Goal: Task Accomplishment & Management: Use online tool/utility

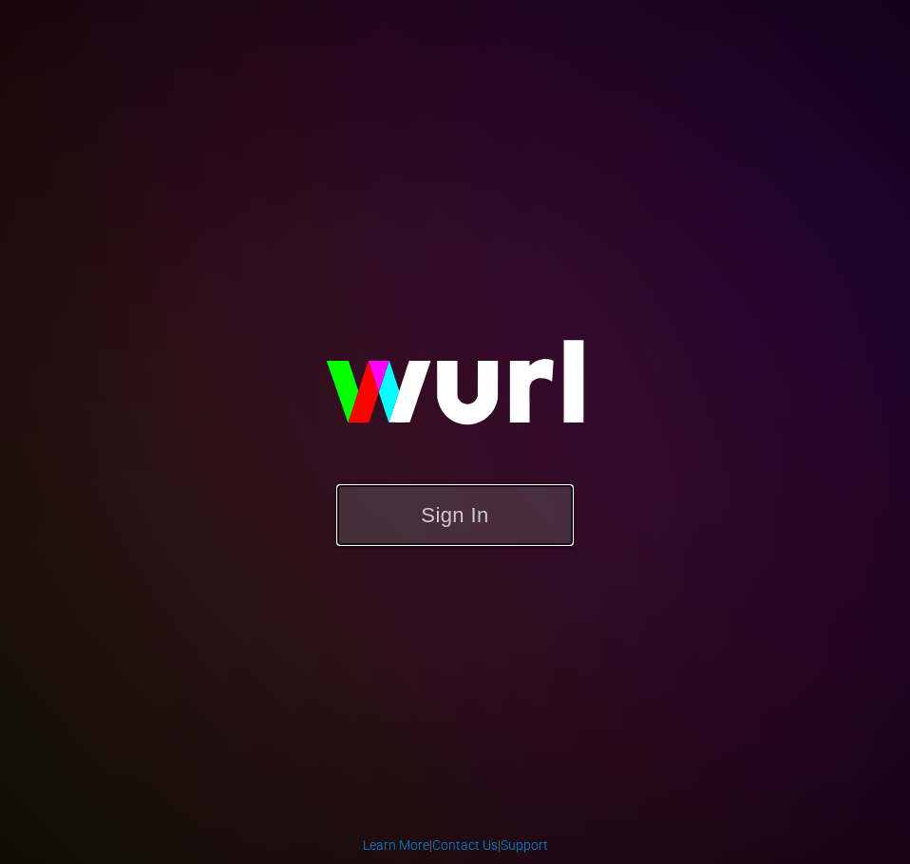
click at [445, 537] on button "Sign In" at bounding box center [454, 515] width 237 height 62
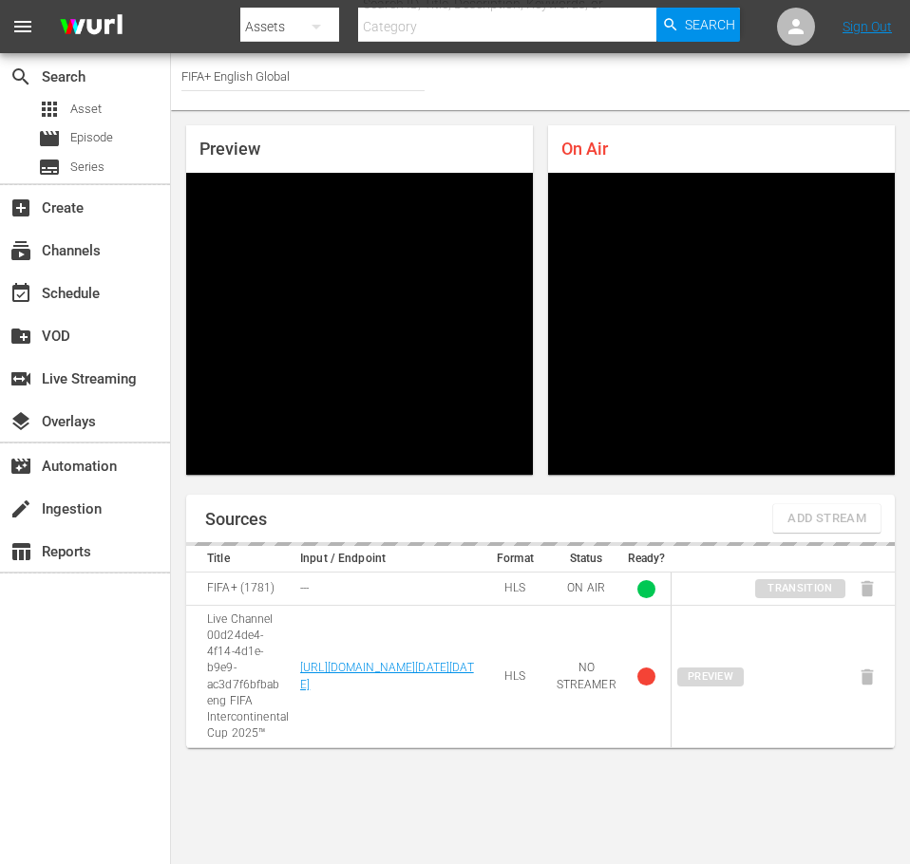
click at [562, 798] on body "menu Search By Assets Search ID, Title, Description, Keywords, or Category Sear…" at bounding box center [455, 432] width 910 height 864
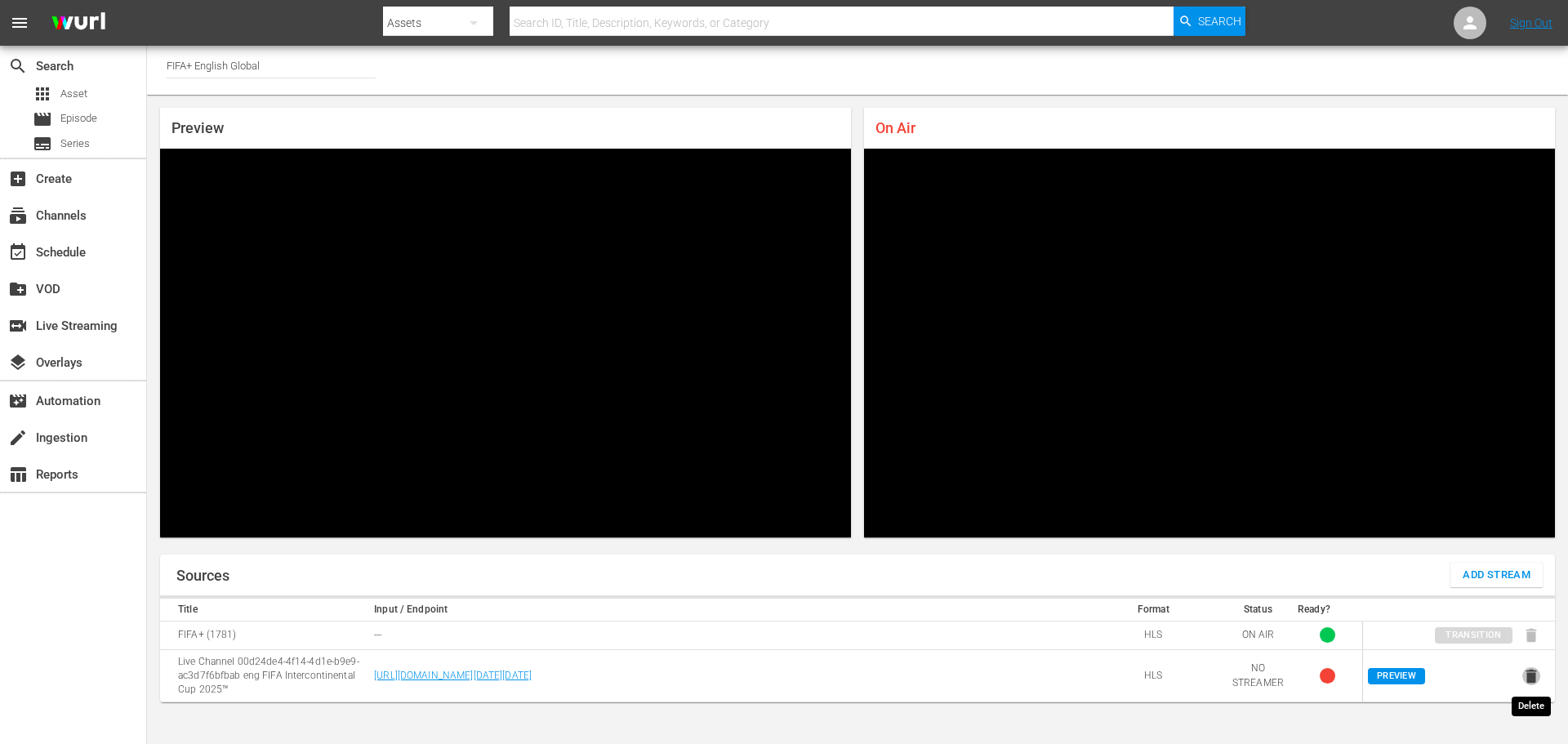
click at [782, 679] on icon "button" at bounding box center [1532, 676] width 10 height 14
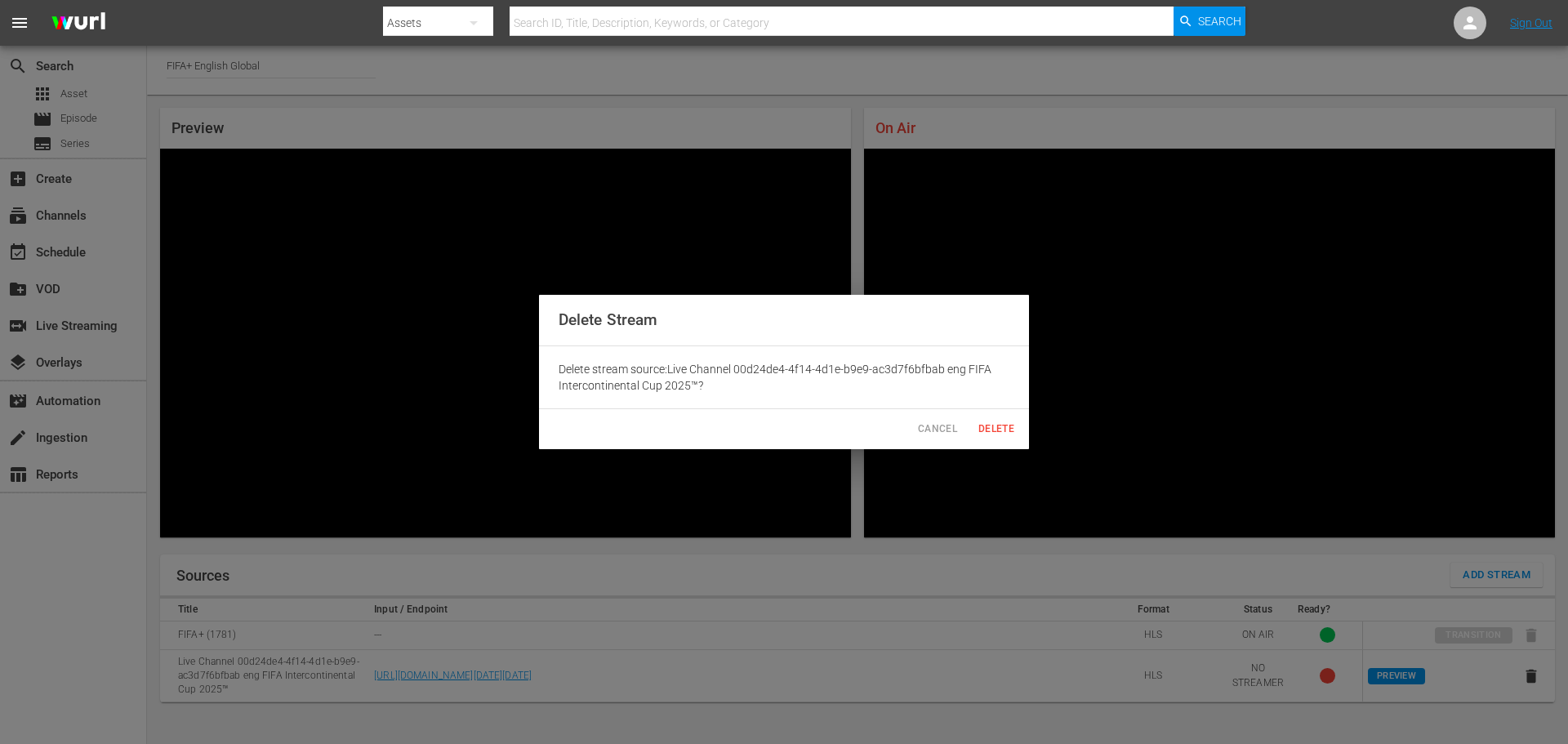
click at [782, 436] on span "Delete" at bounding box center [997, 429] width 40 height 17
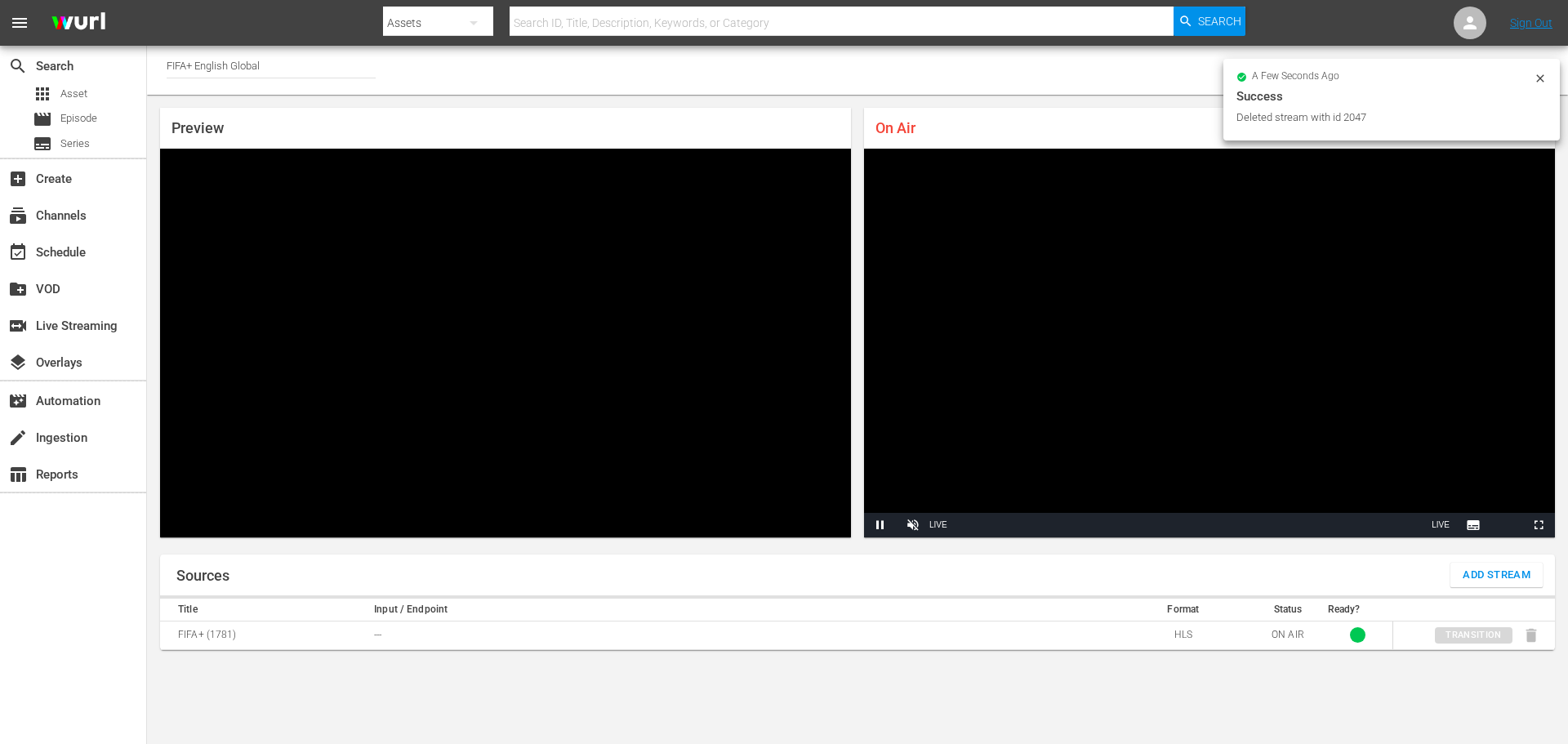
click at [471, 680] on body "menu Search By Assets Search ID, Title, Description, Keywords, or Category Sear…" at bounding box center [784, 372] width 1568 height 744
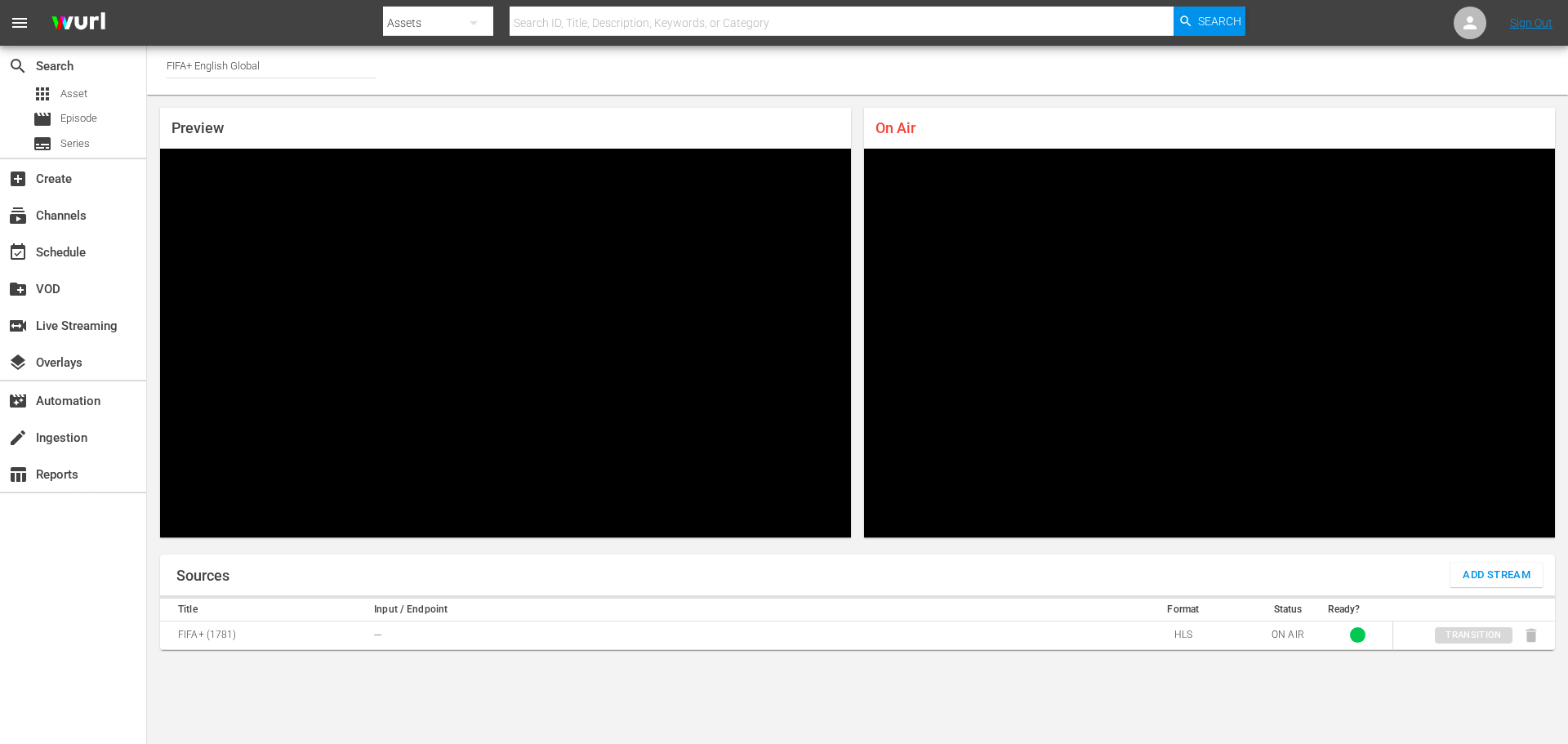
click at [782, 576] on span "Add Stream" at bounding box center [1497, 575] width 68 height 19
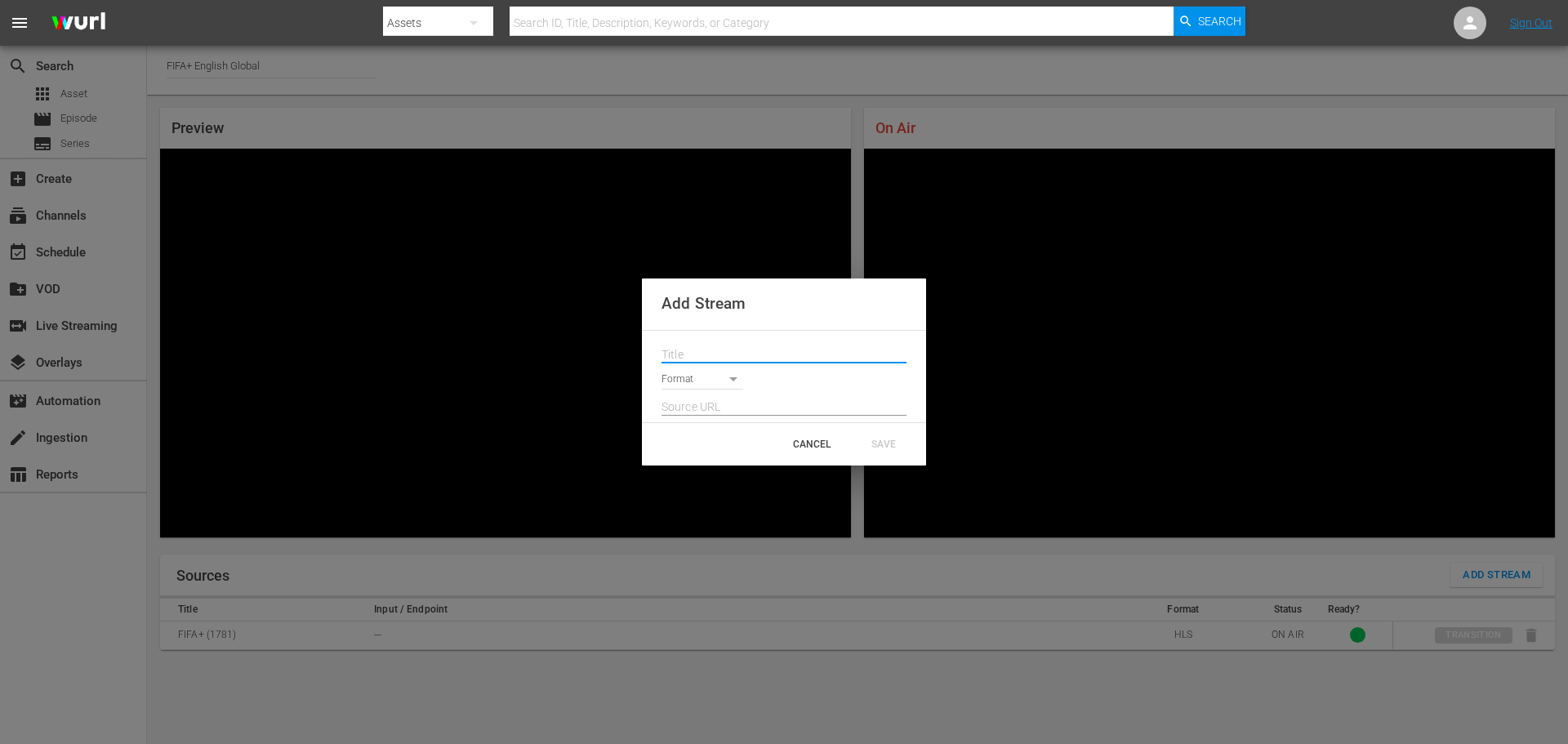
click at [744, 343] on input "text" at bounding box center [784, 355] width 245 height 24
paste input "Live Channel 00d24de4-4f14-4d1e-b9e9-ac3d7f6bfbab eng FIFA Intercontinental Cup…"
type input "Live Channel 00d24de4-4f14-4d1e-b9e9-ac3d7f6bfbab eng FIFA Intercontinental Cup…"
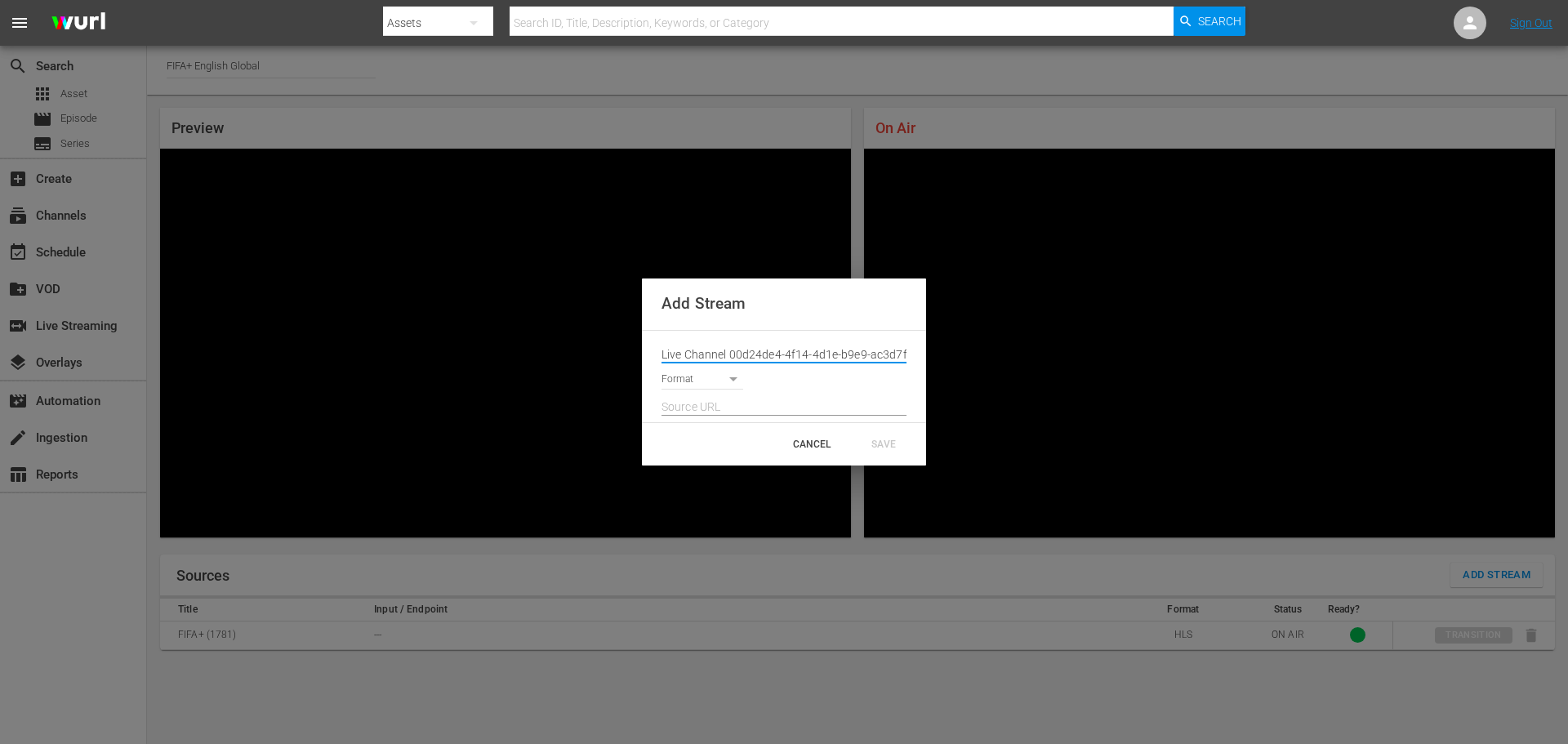
click at [759, 407] on input "text" at bounding box center [784, 408] width 245 height 24
paste input "[URL][DOMAIN_NAME][DATE][DATE]"
type input "[URL][DOMAIN_NAME][DATE][DATE]"
click at [729, 386] on body "menu Search By Assets Search ID, Title, Description, Keywords, or Category Sear…" at bounding box center [784, 372] width 1568 height 744
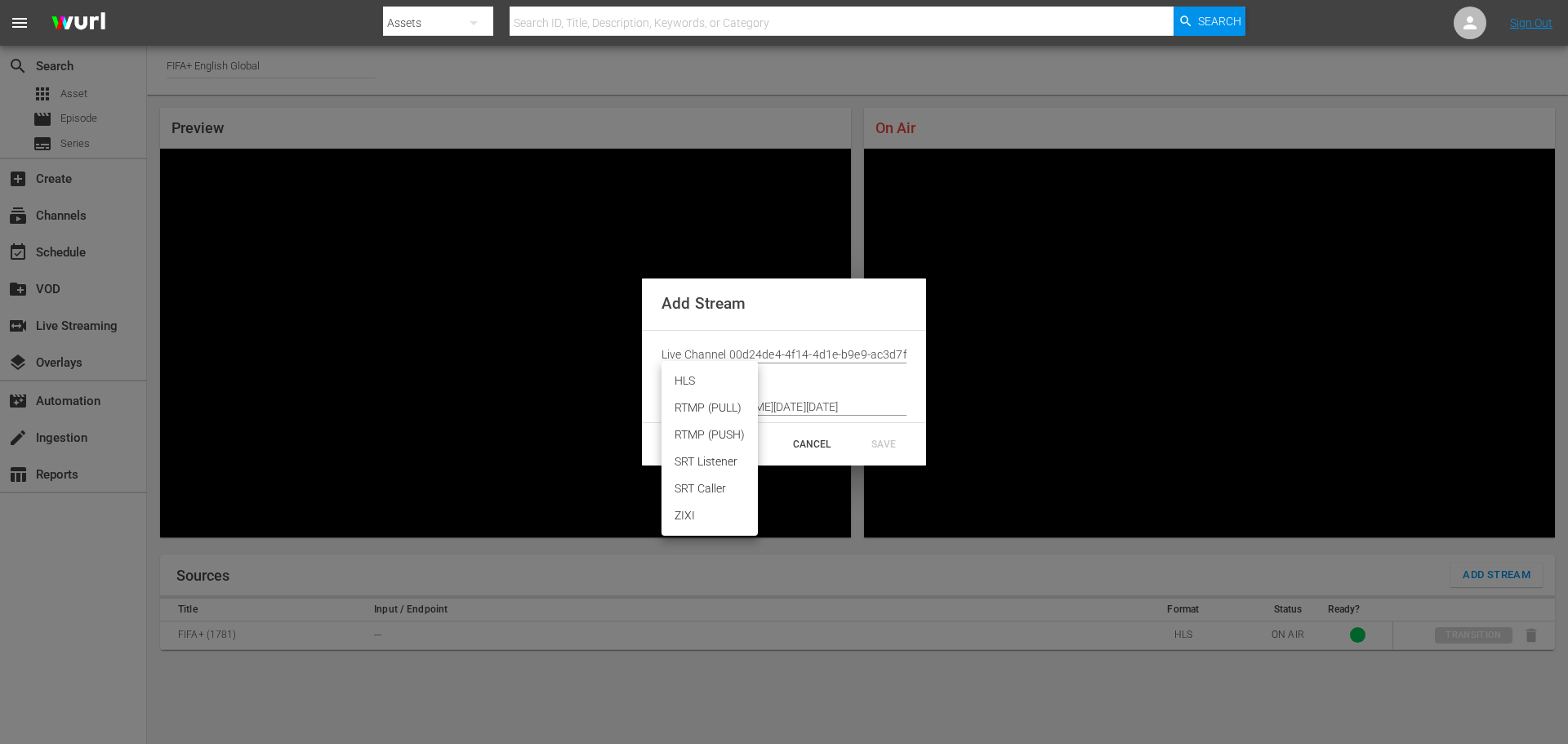
scroll to position [0, 0]
click at [712, 387] on li "HLS" at bounding box center [710, 380] width 96 height 27
type input "HLS"
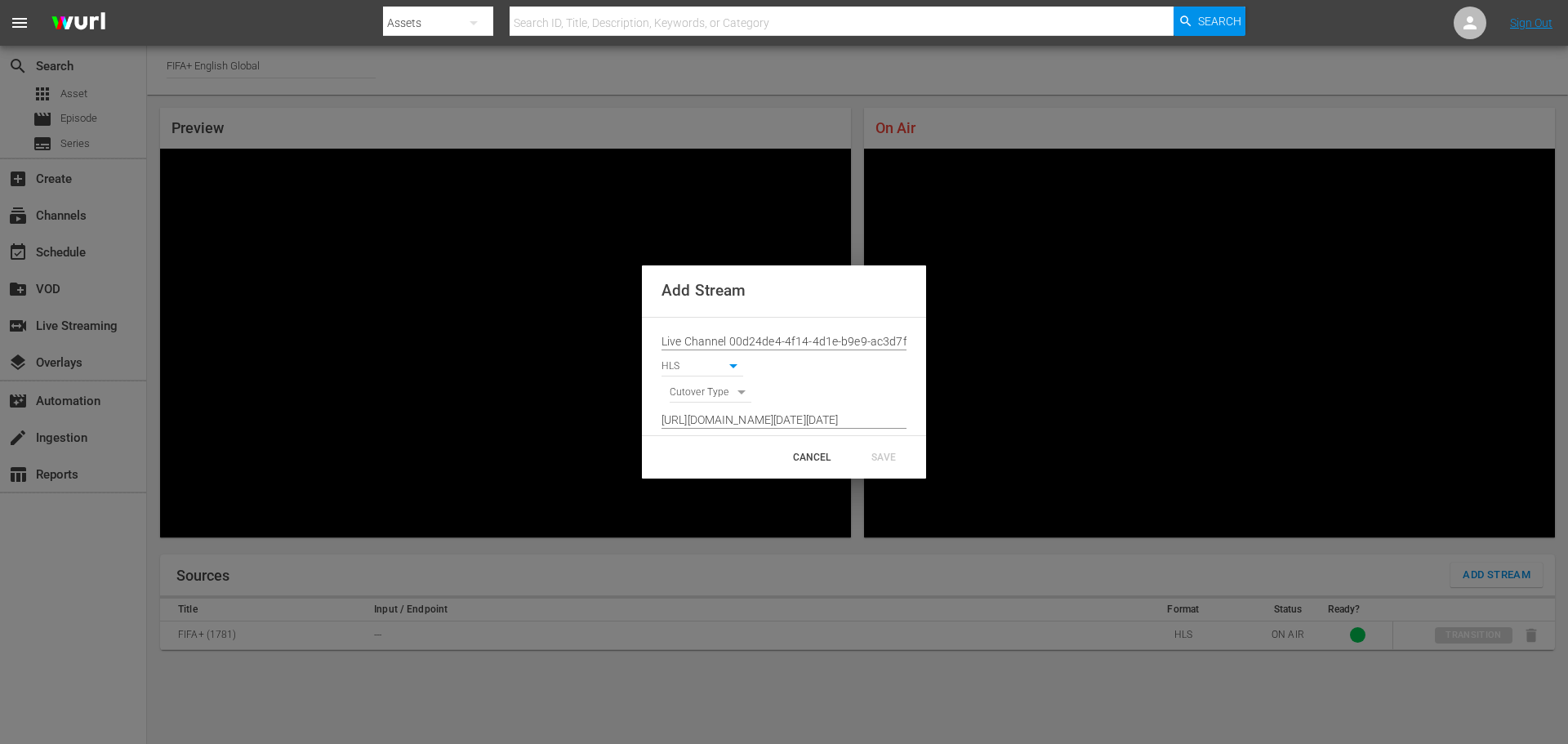
click at [782, 366] on div "HLS HLS" at bounding box center [784, 363] width 245 height 26
click at [722, 396] on body "menu Search By Assets Search ID, Title, Description, Keywords, or Category Sear…" at bounding box center [784, 372] width 1568 height 744
click at [725, 422] on li "SIGNAL" at bounding box center [711, 421] width 83 height 27
type input "SIGNAL"
click at [782, 377] on div "SIGNAL SIGNAL" at bounding box center [784, 390] width 245 height 26
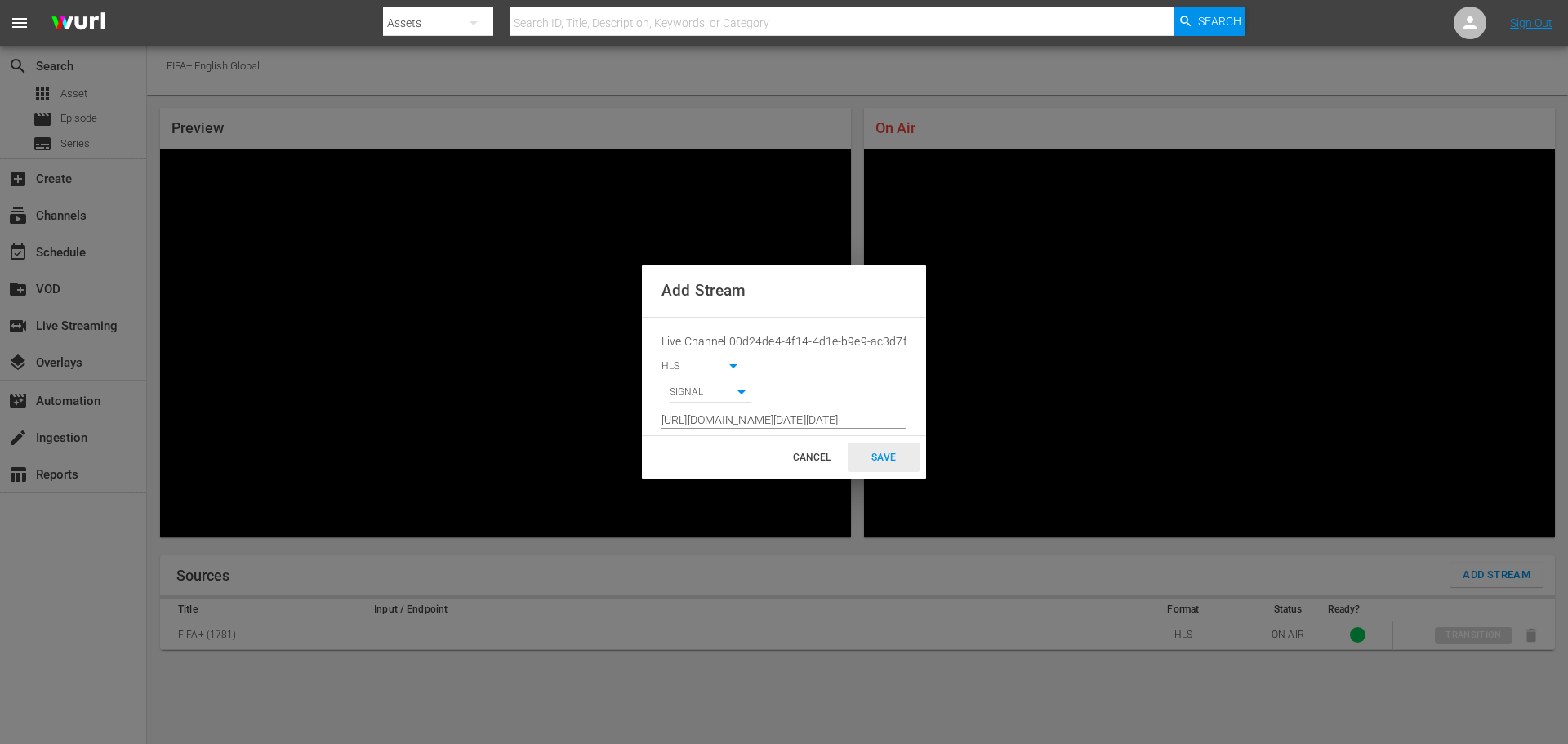
click at [782, 459] on div "SAVE" at bounding box center [884, 458] width 72 height 29
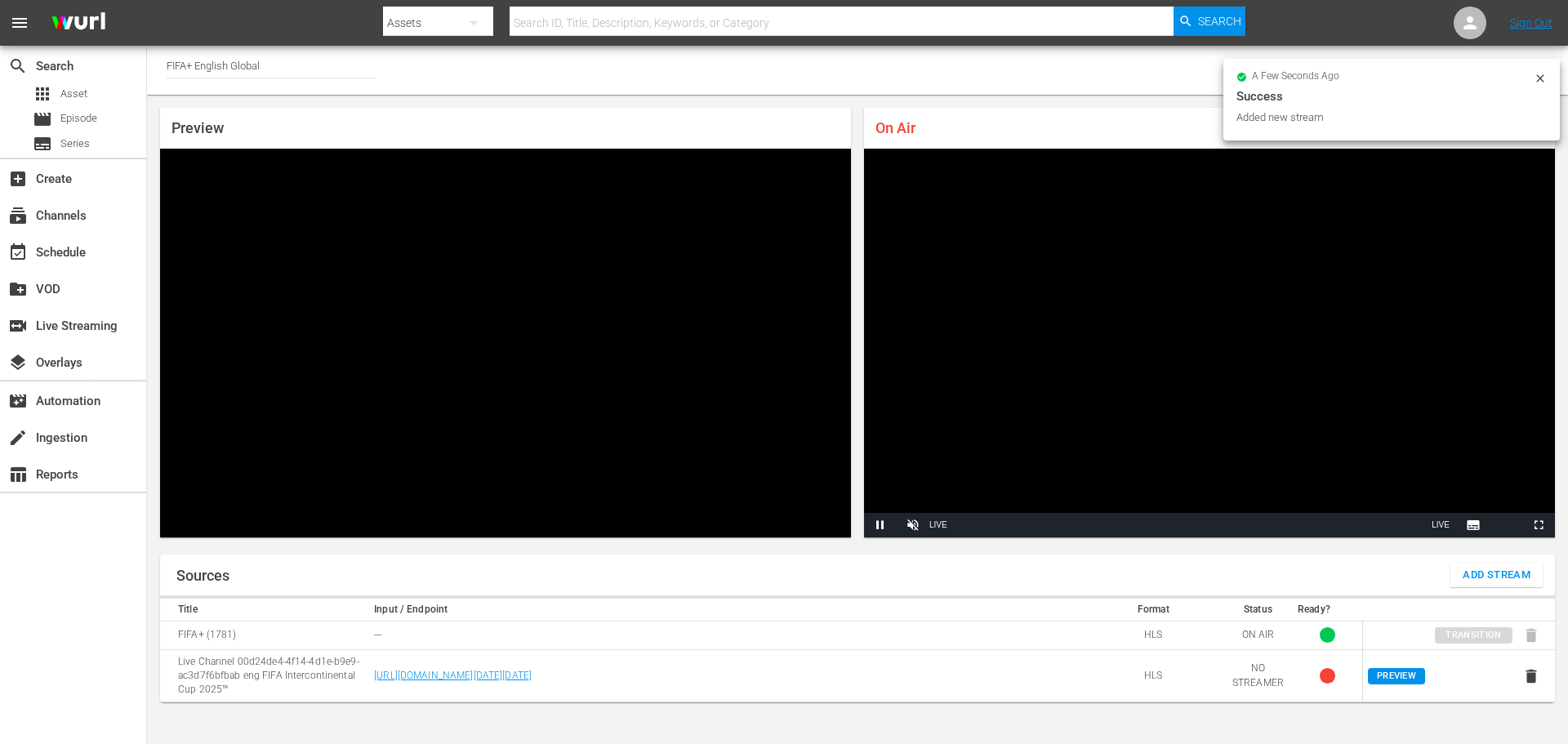
click at [782, 716] on body "menu Search By Assets Search ID, Title, Description, Keywords, or Category Sear…" at bounding box center [784, 372] width 1568 height 744
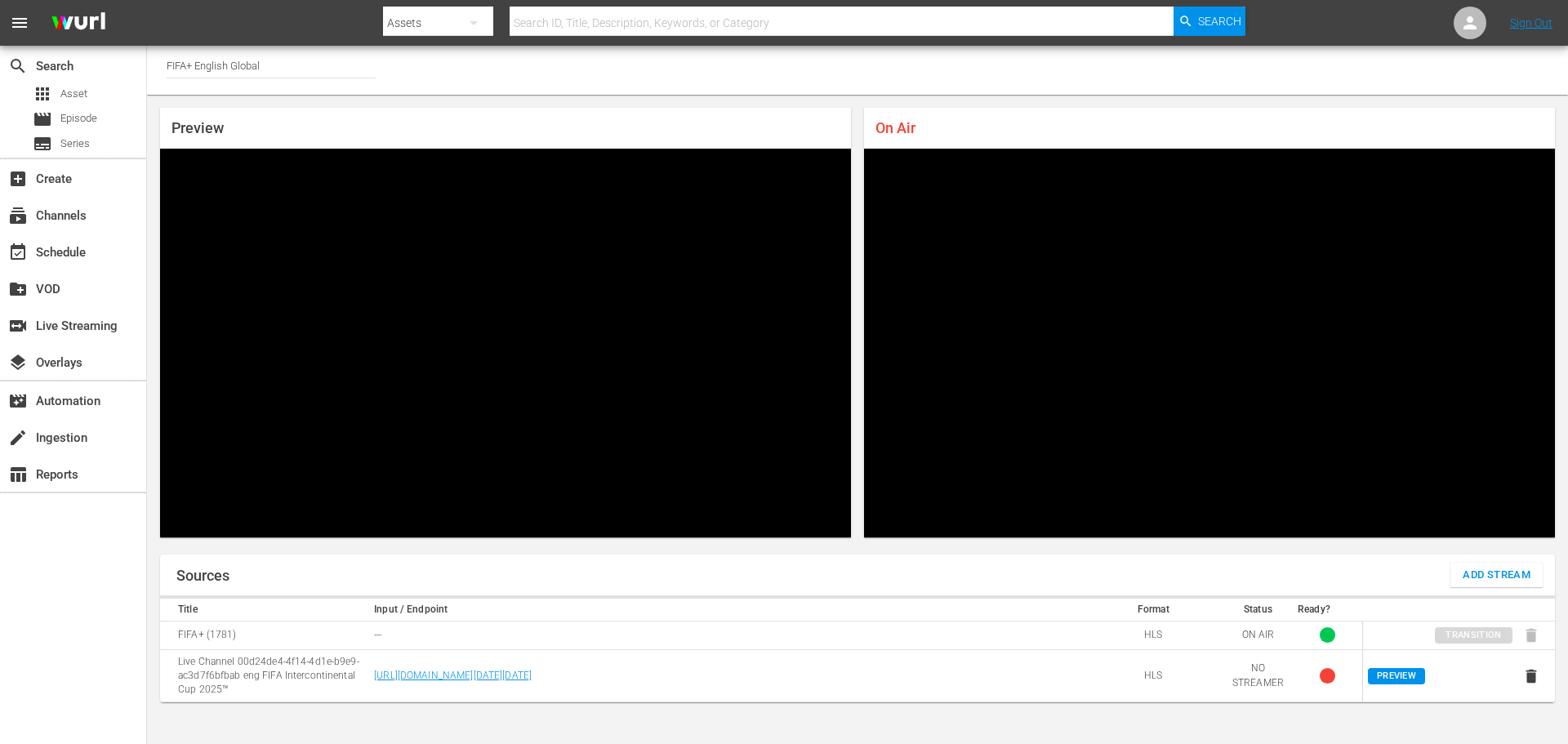
click at [782, 550] on div "Preview Video Player is loading. Play Unmute Current Time 0:00 / Duration -:- L…" at bounding box center [858, 323] width 1421 height 456
click at [782, 108] on div "On Air" at bounding box center [1209, 127] width 691 height 40
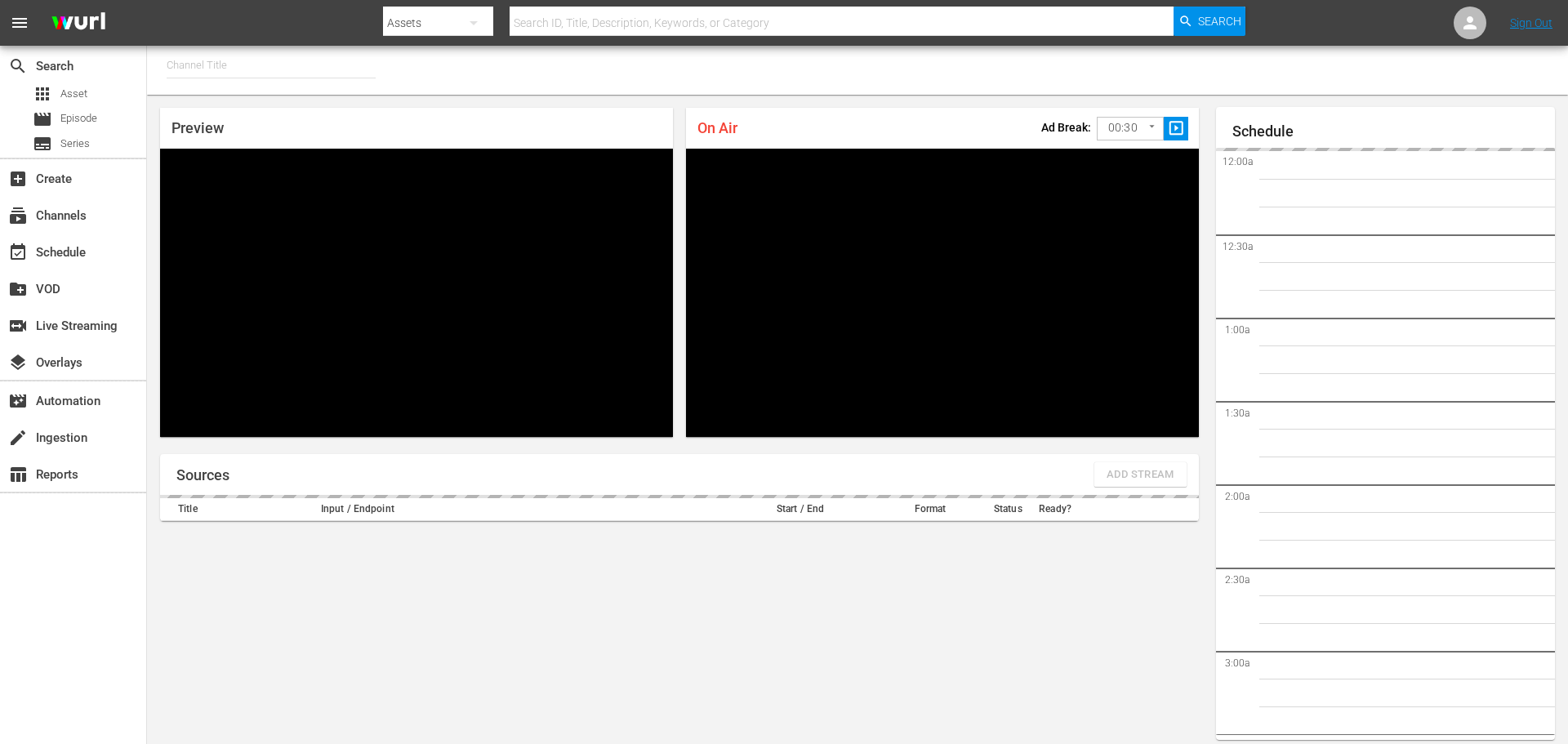
type input "FIFA+ French Local (1778)"
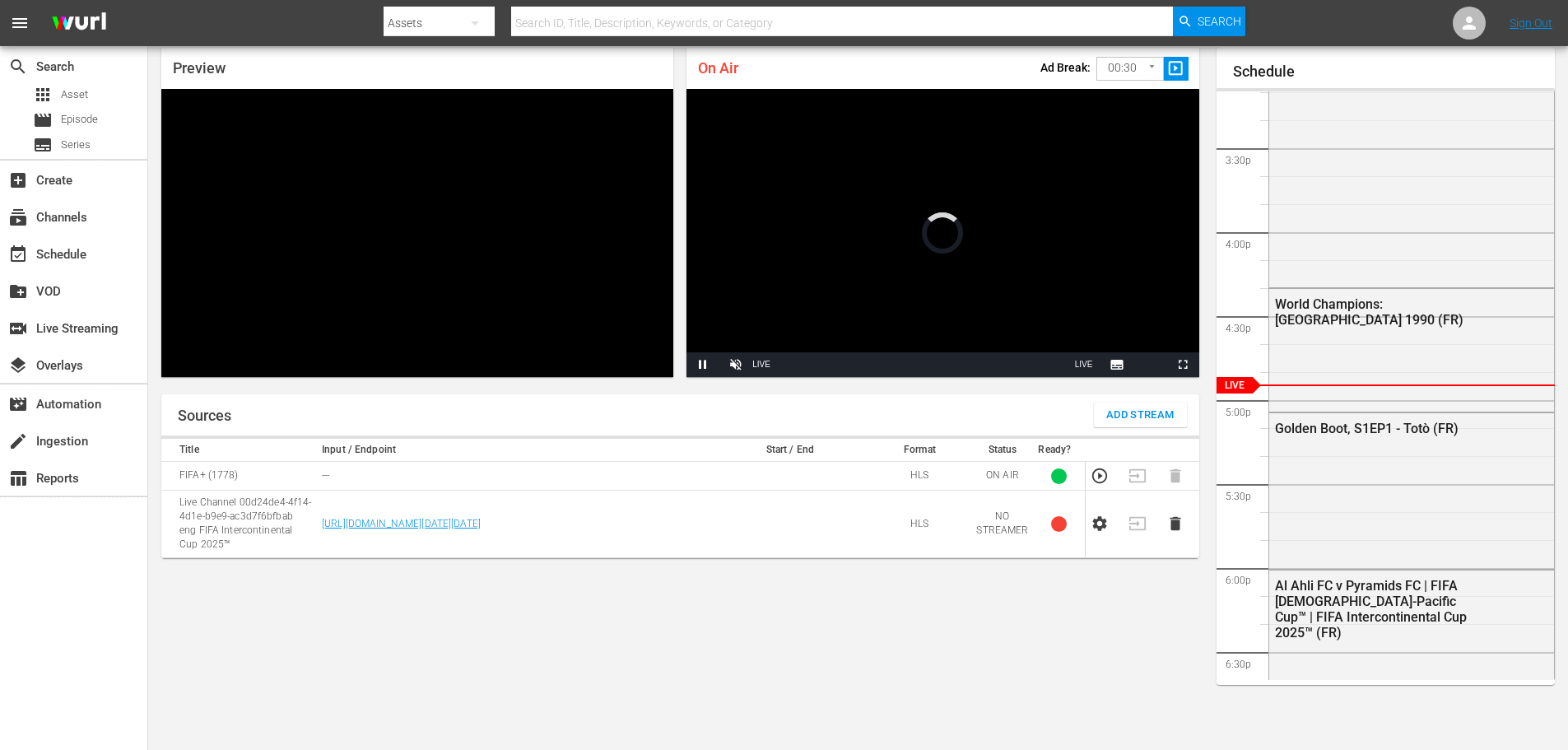
scroll to position [61, 0]
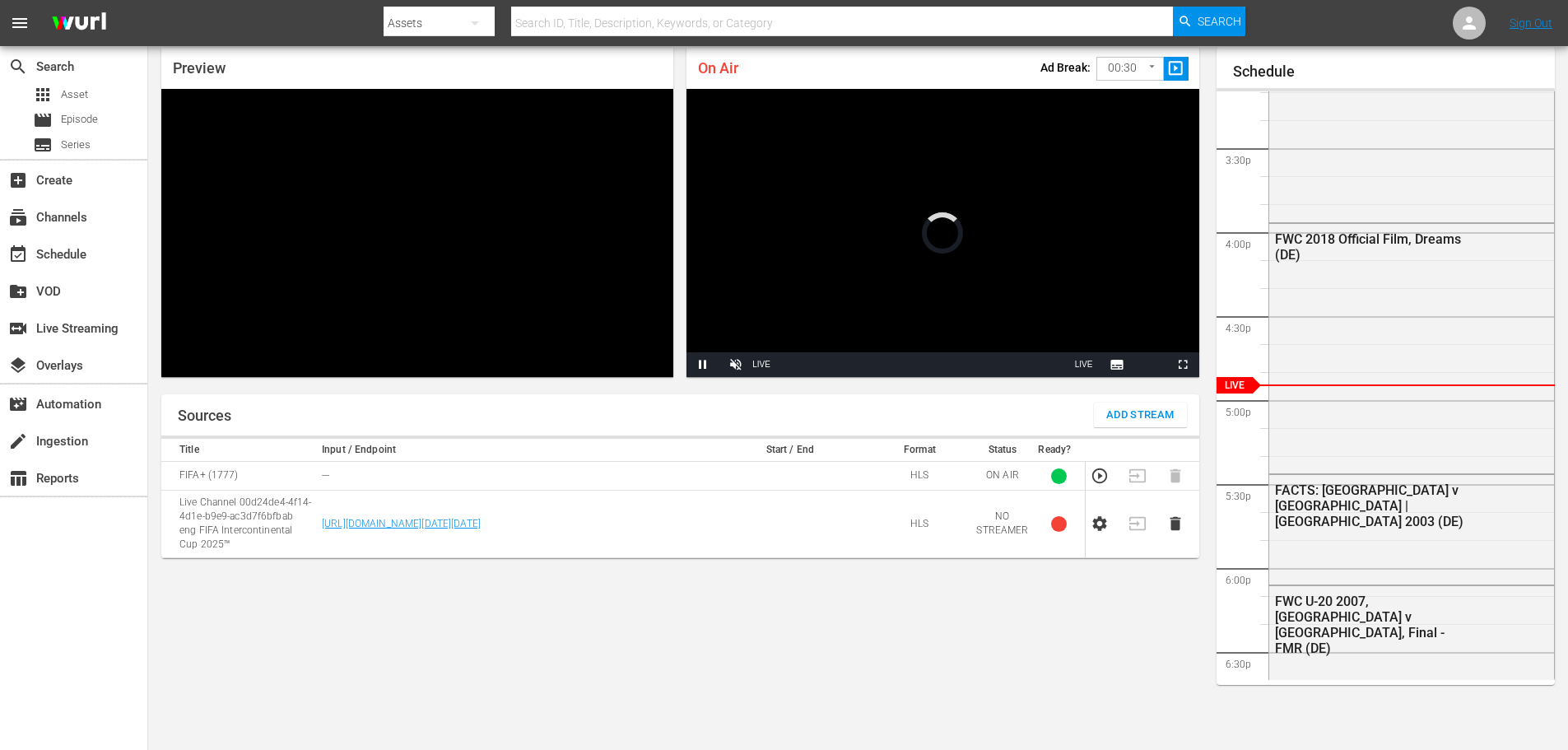
scroll to position [61, 0]
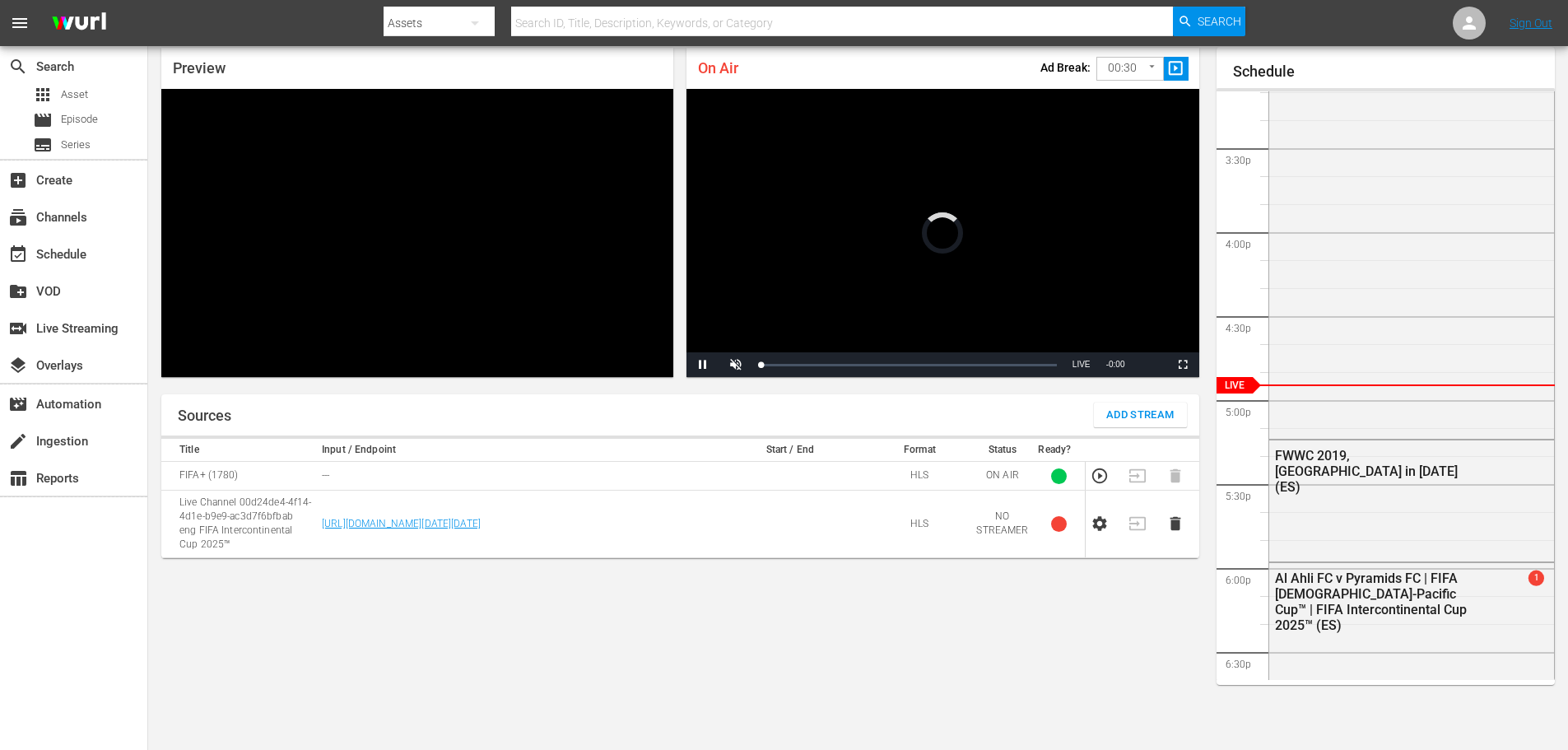
scroll to position [61, 0]
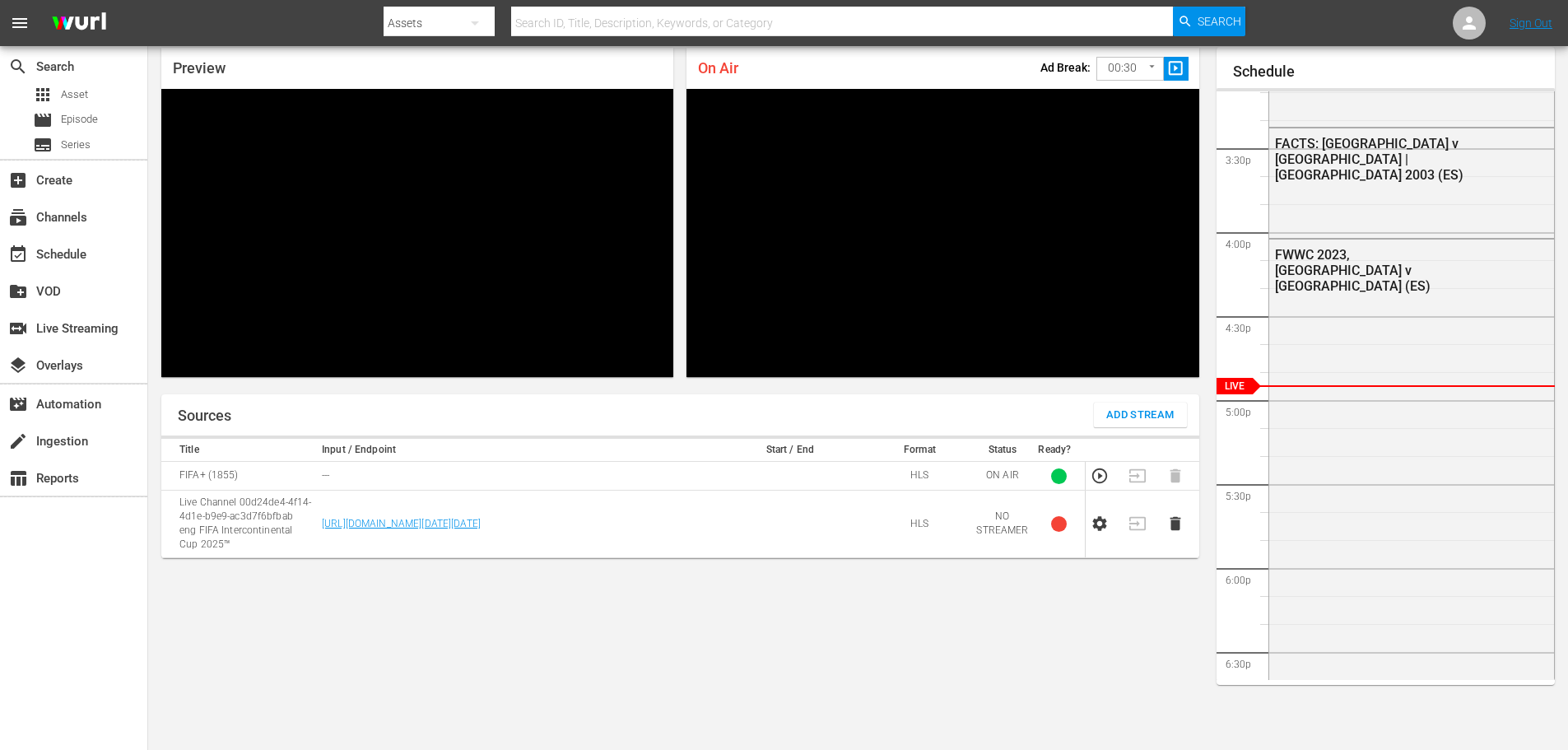
scroll to position [61, 0]
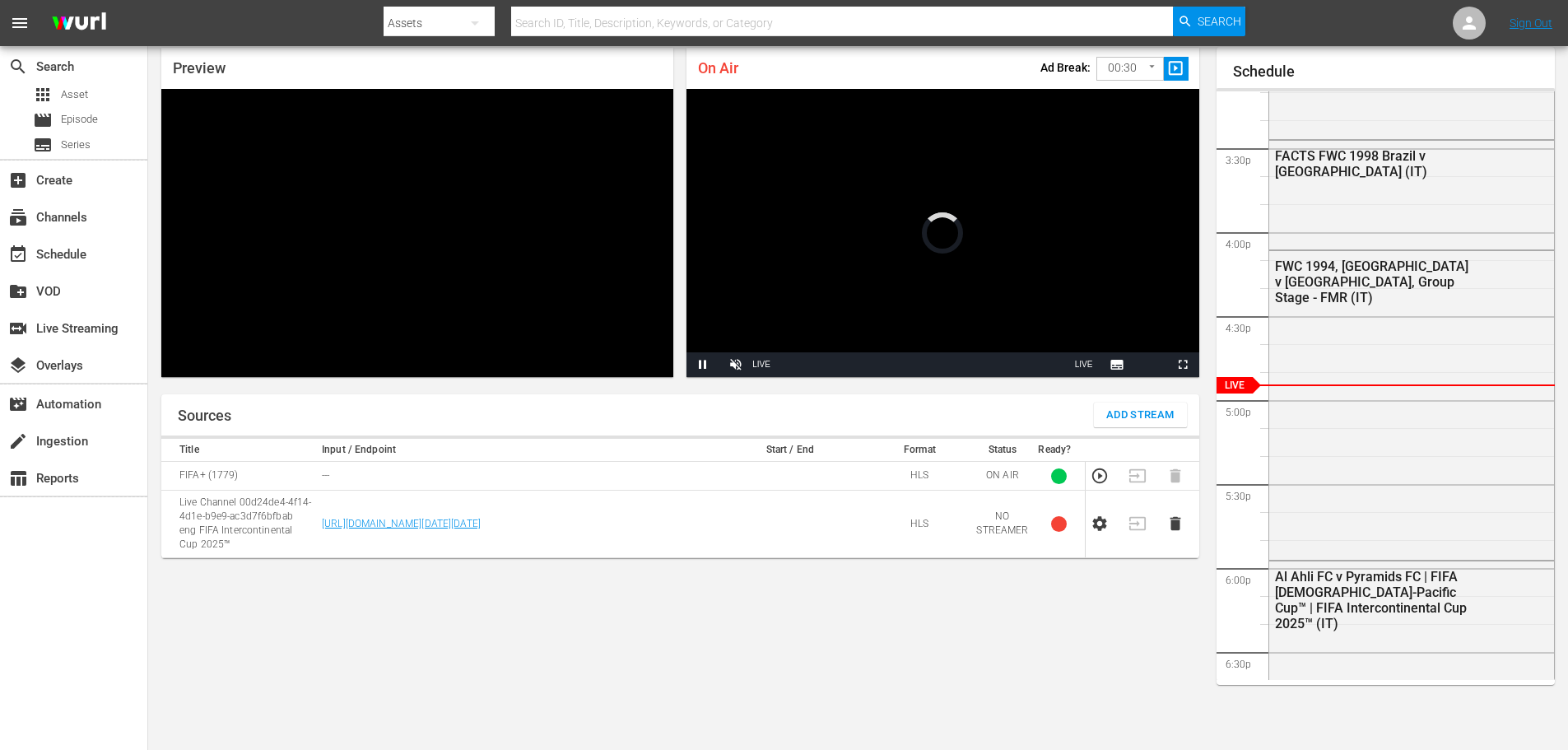
scroll to position [61, 0]
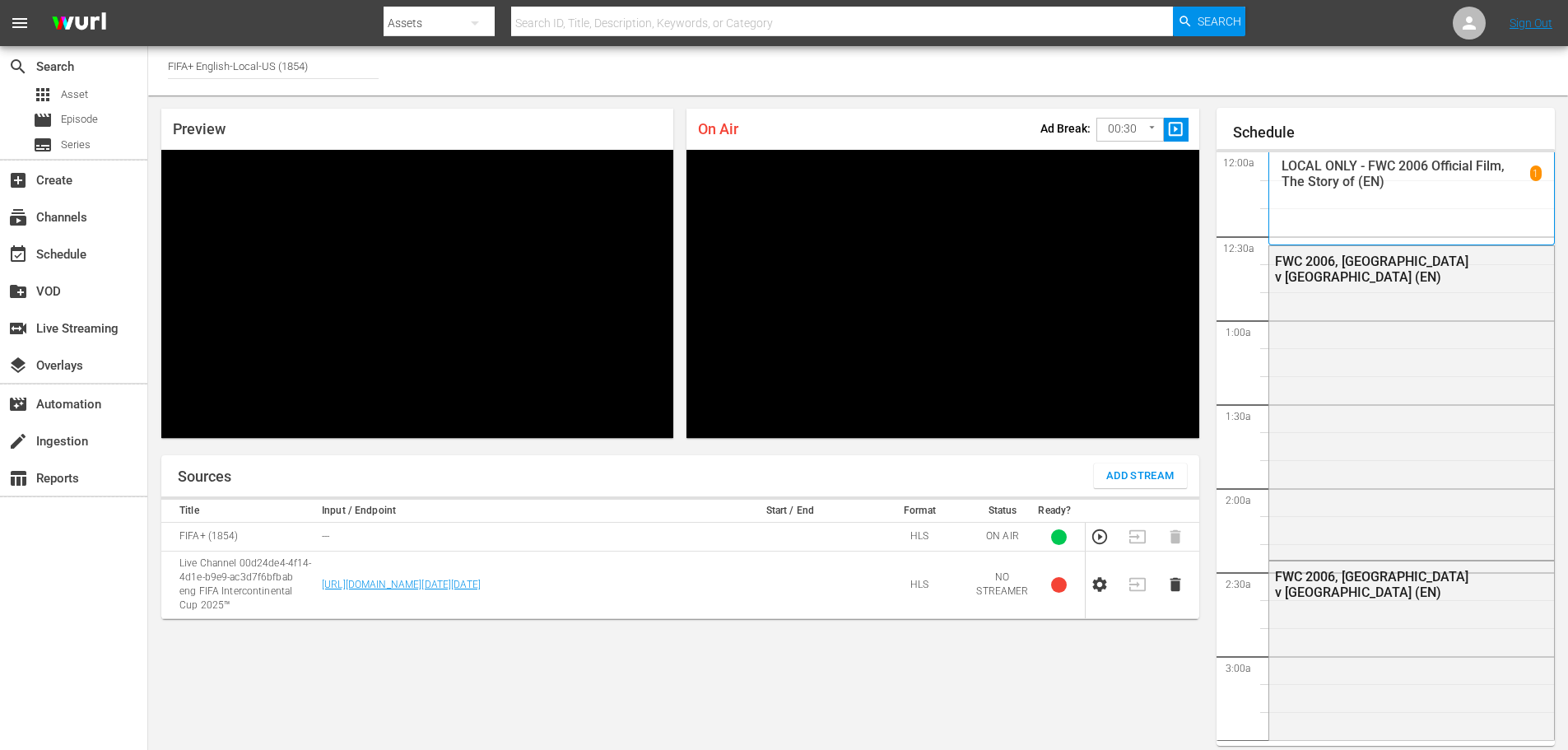
scroll to position [1371, 0]
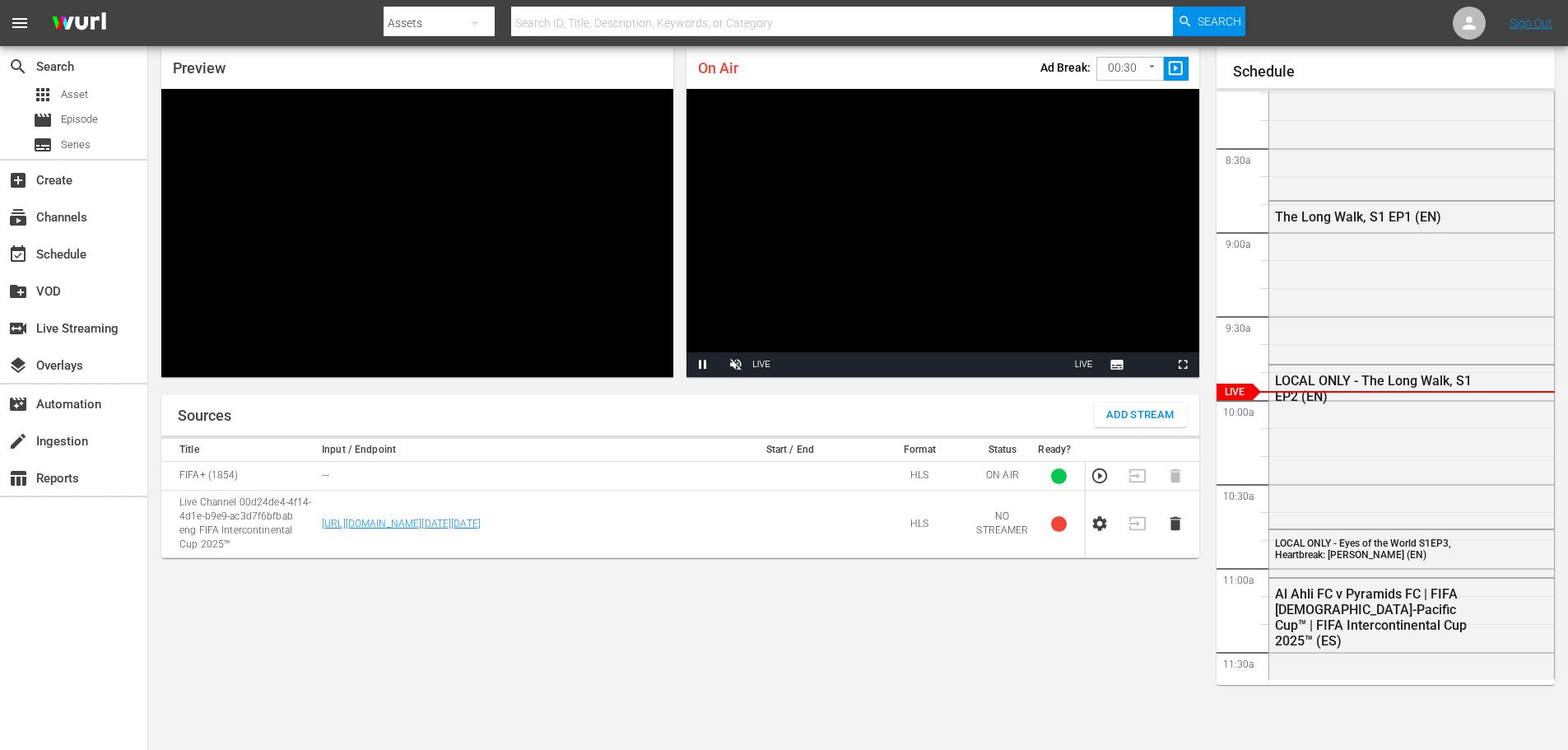
click at [987, 609] on div "Sources Add Stream Title Input / Endpoint Start / End Format Status Ready? FIFA…" at bounding box center [680, 565] width 1038 height 342
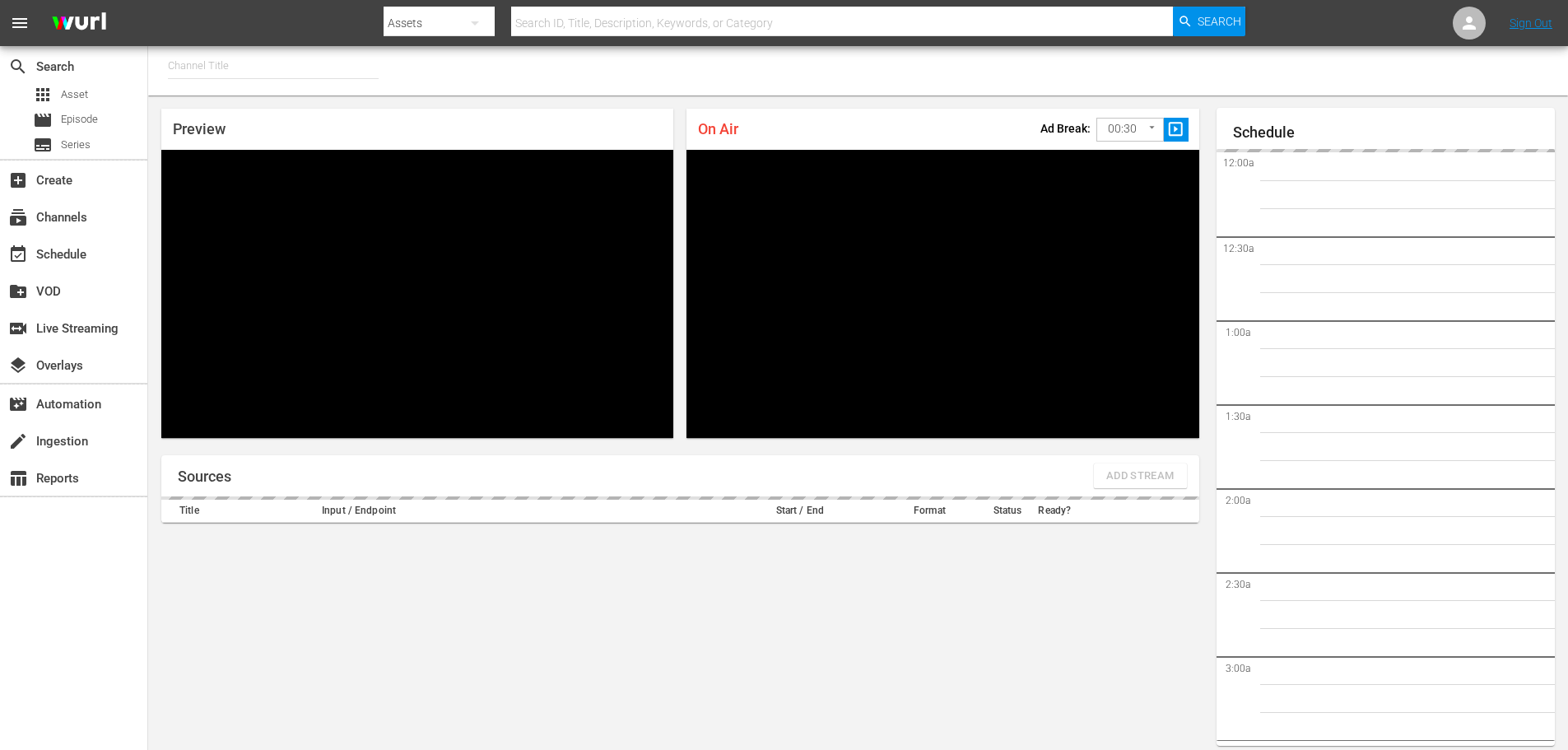
type input "FIFA+ English Global (1781)"
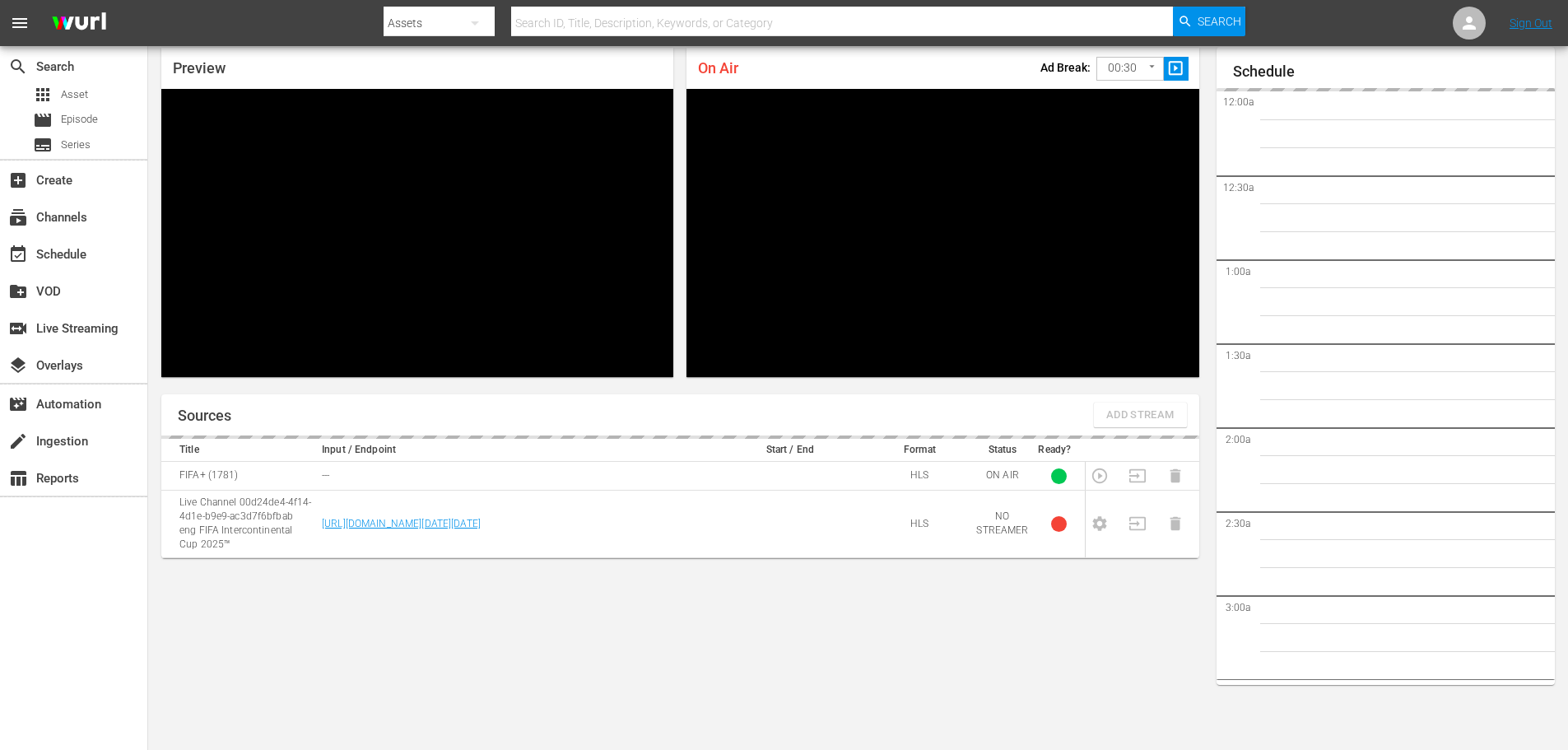
scroll to position [2550, 0]
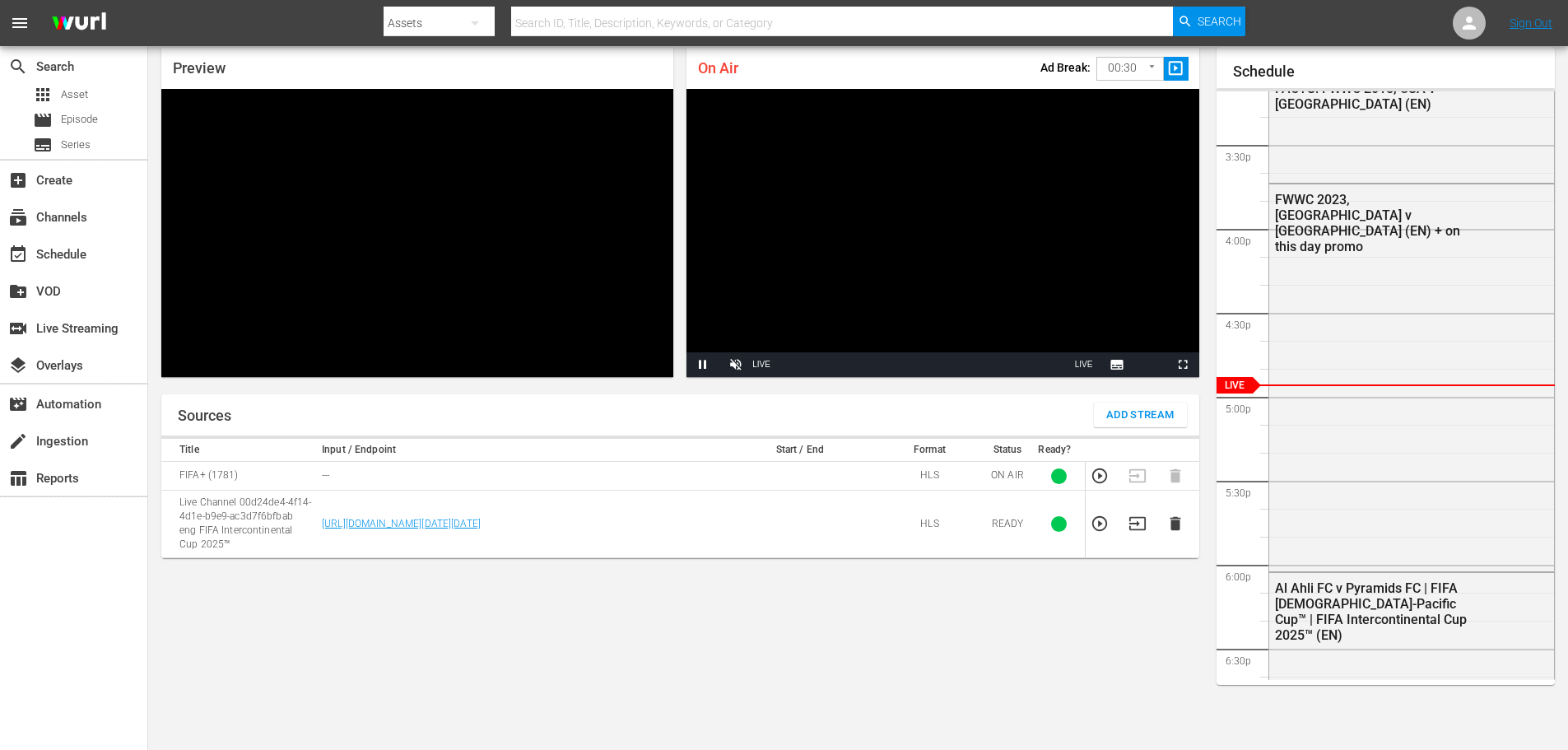
click at [455, 695] on div "Sources Add Stream Title Input / Endpoint Start / End Format Status Ready? FIFA…" at bounding box center [680, 565] width 1038 height 342
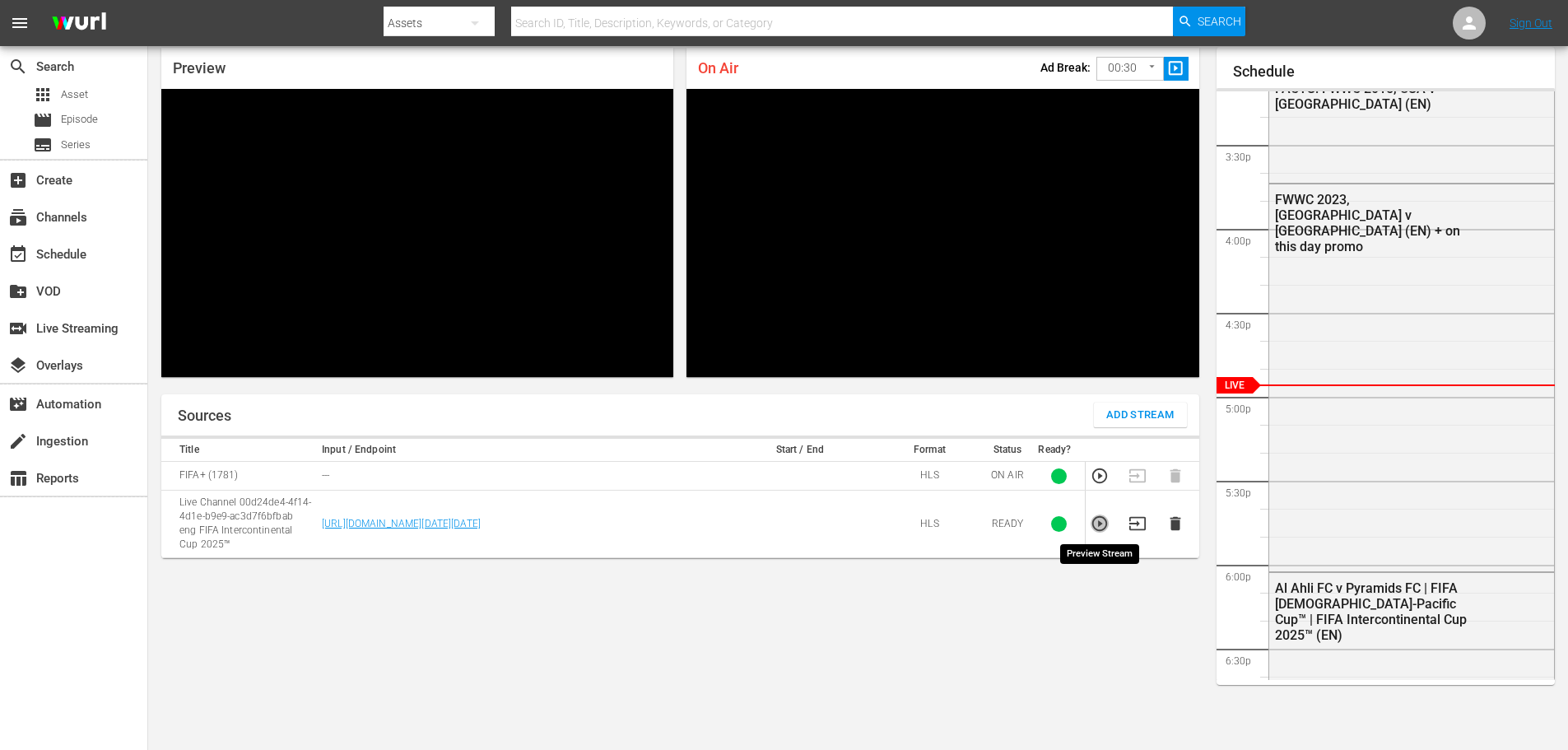
click at [1099, 525] on icon "button" at bounding box center [1099, 523] width 15 height 15
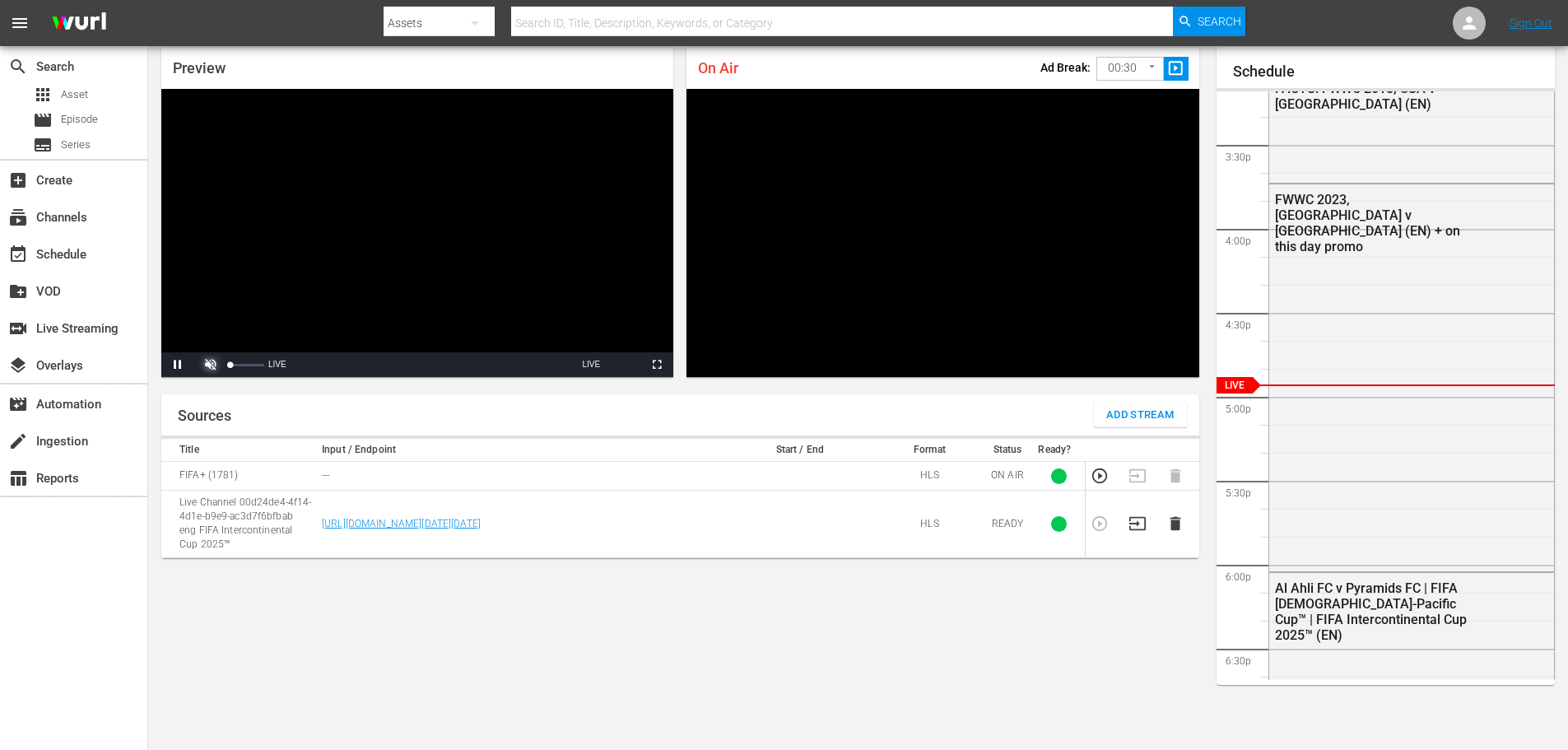
click at [211, 365] on span "Video Player" at bounding box center [211, 365] width 0 height 0
click at [311, 382] on div "Preview Video Player is loading. Pause Unmute 85% Current Time 6:36 / Duration …" at bounding box center [418, 212] width 525 height 342
click at [211, 365] on span "Video Player" at bounding box center [211, 365] width 0 height 0
